Goal: Task Accomplishment & Management: Manage account settings

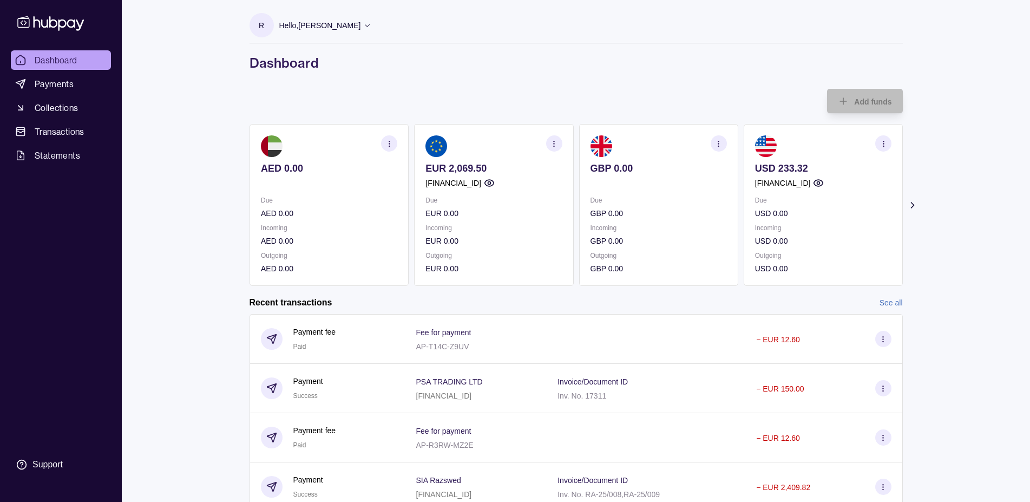
click at [990, 219] on div "Dashboard Payments Collections Transactions Statements Support R Hello, [PERSON…" at bounding box center [515, 356] width 1030 height 712
click at [372, 23] on div "Hello, [PERSON_NAME]" at bounding box center [325, 25] width 93 height 23
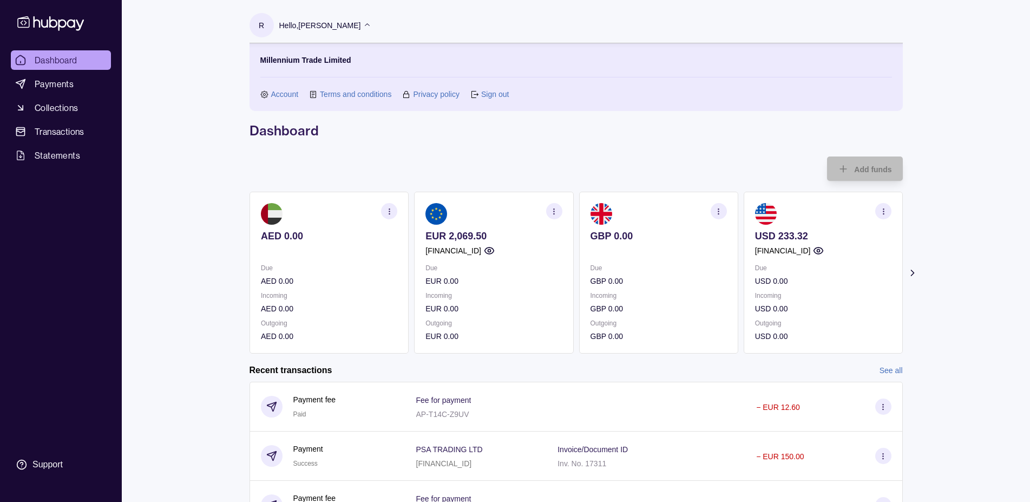
click at [498, 94] on link "Sign out" at bounding box center [495, 94] width 28 height 12
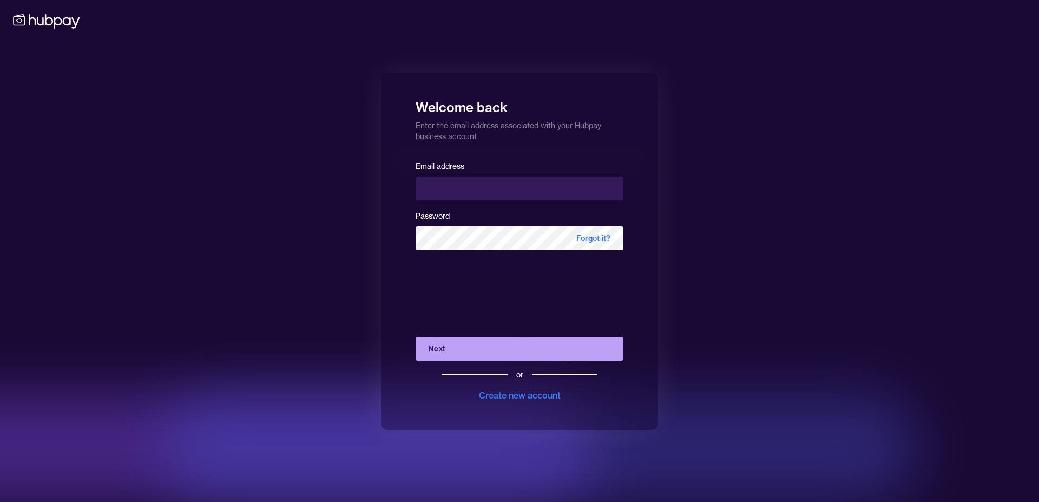
click at [900, 258] on div "Welcome back Enter the email address associated with your Hubpay business accou…" at bounding box center [519, 251] width 1039 height 502
